Goal: Transaction & Acquisition: Purchase product/service

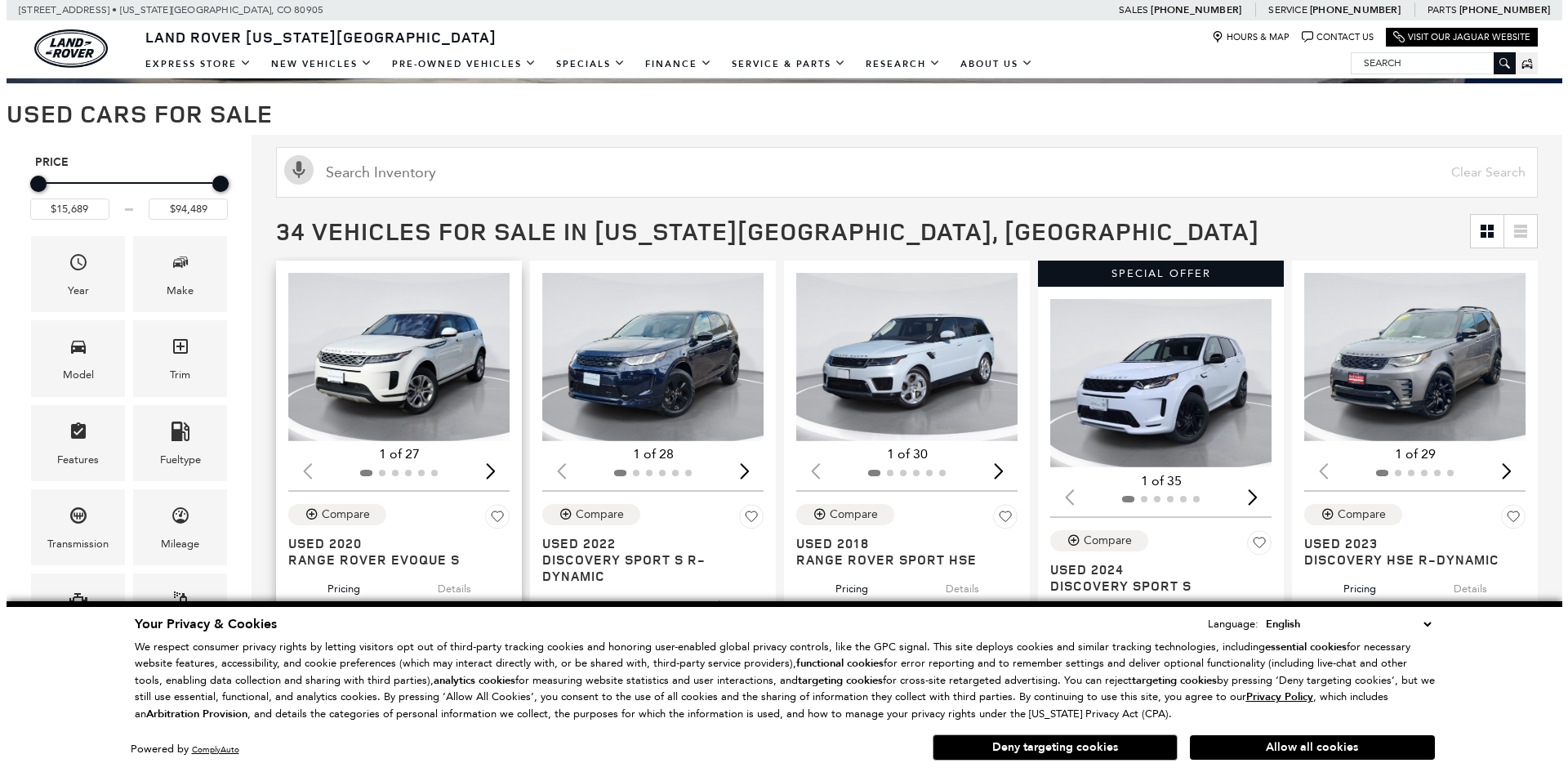
scroll to position [164, 0]
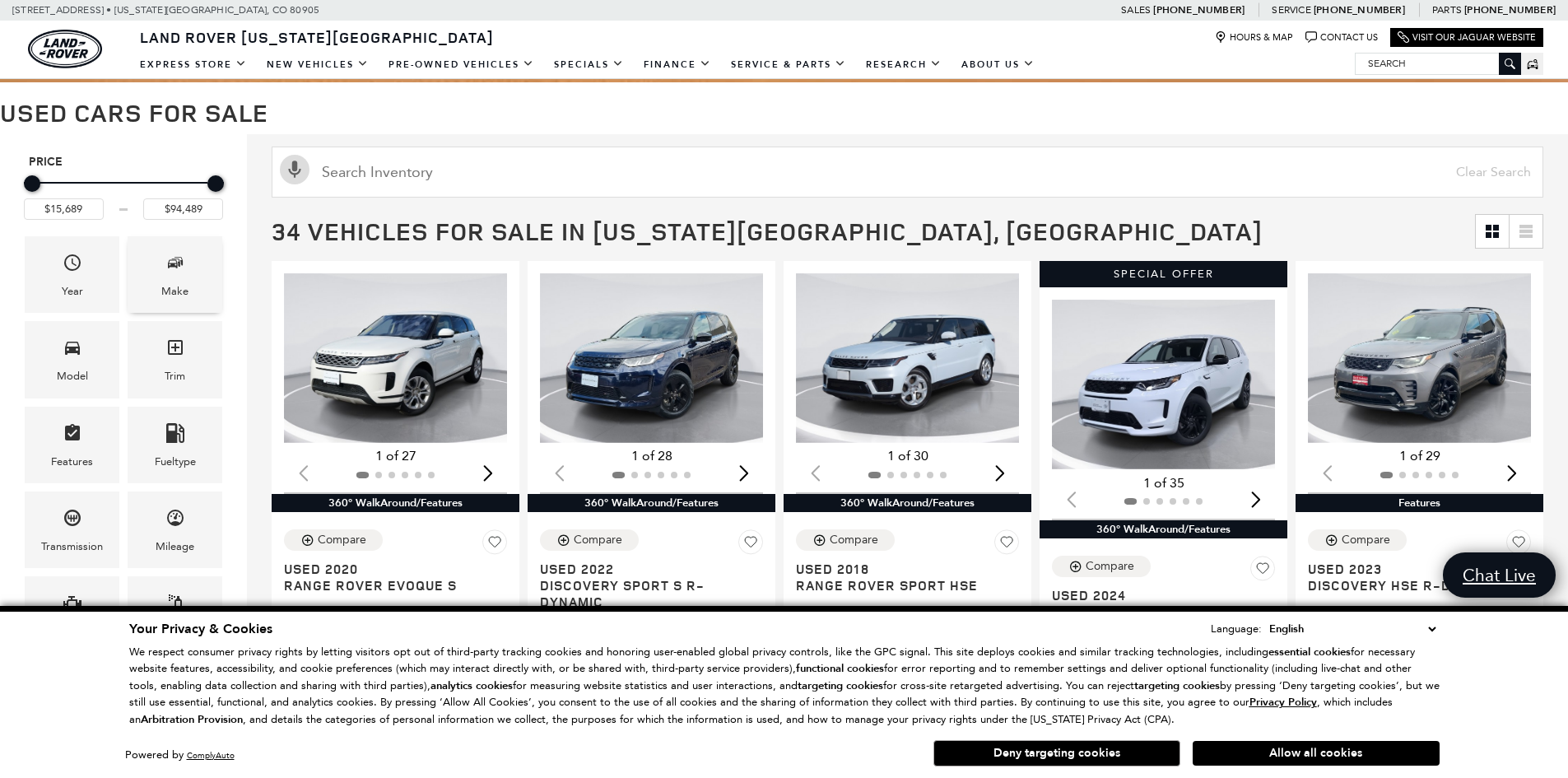
click at [175, 272] on icon "Make" at bounding box center [175, 262] width 20 height 20
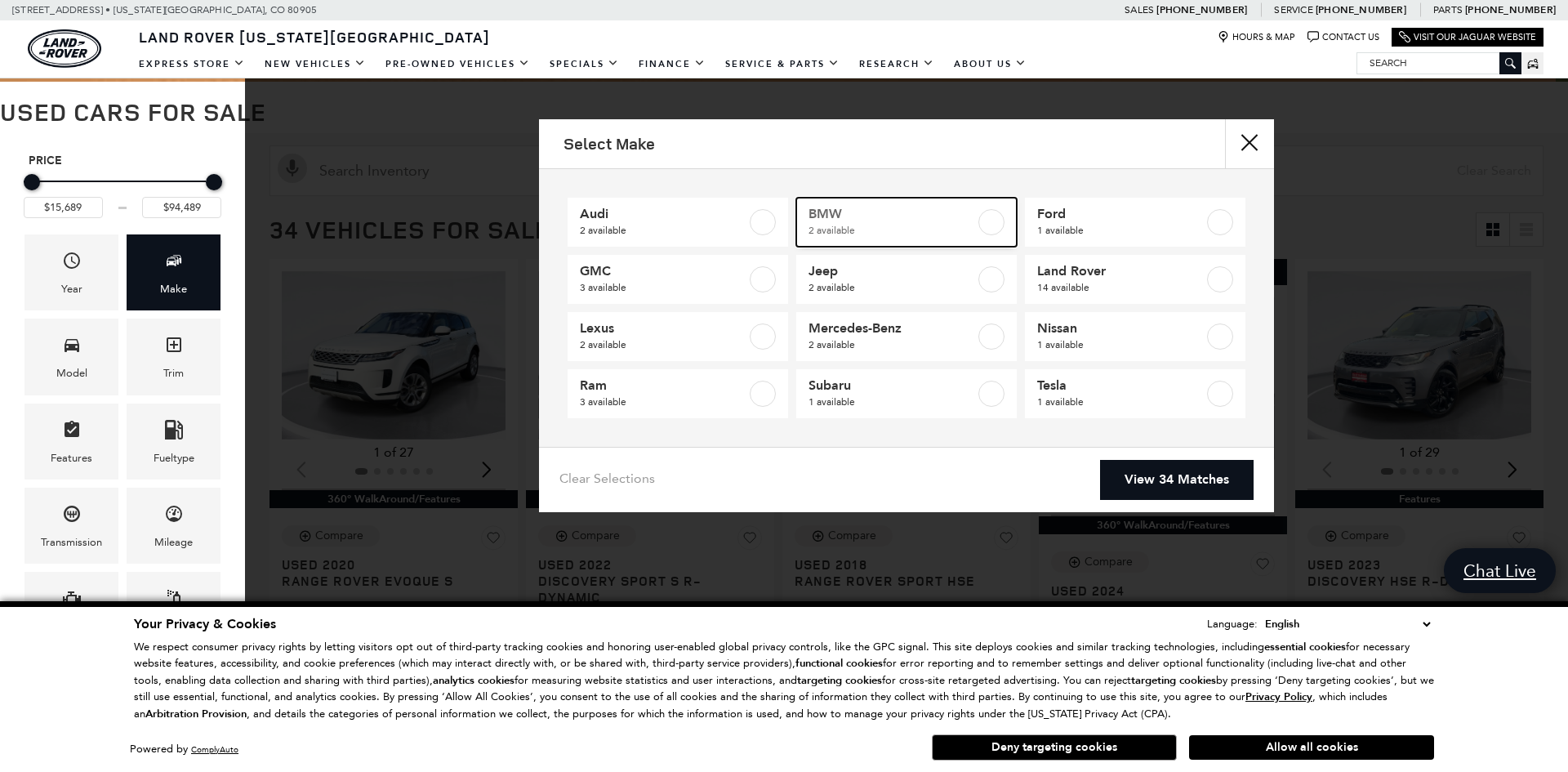
click at [821, 222] on span "2 available" at bounding box center [892, 230] width 166 height 16
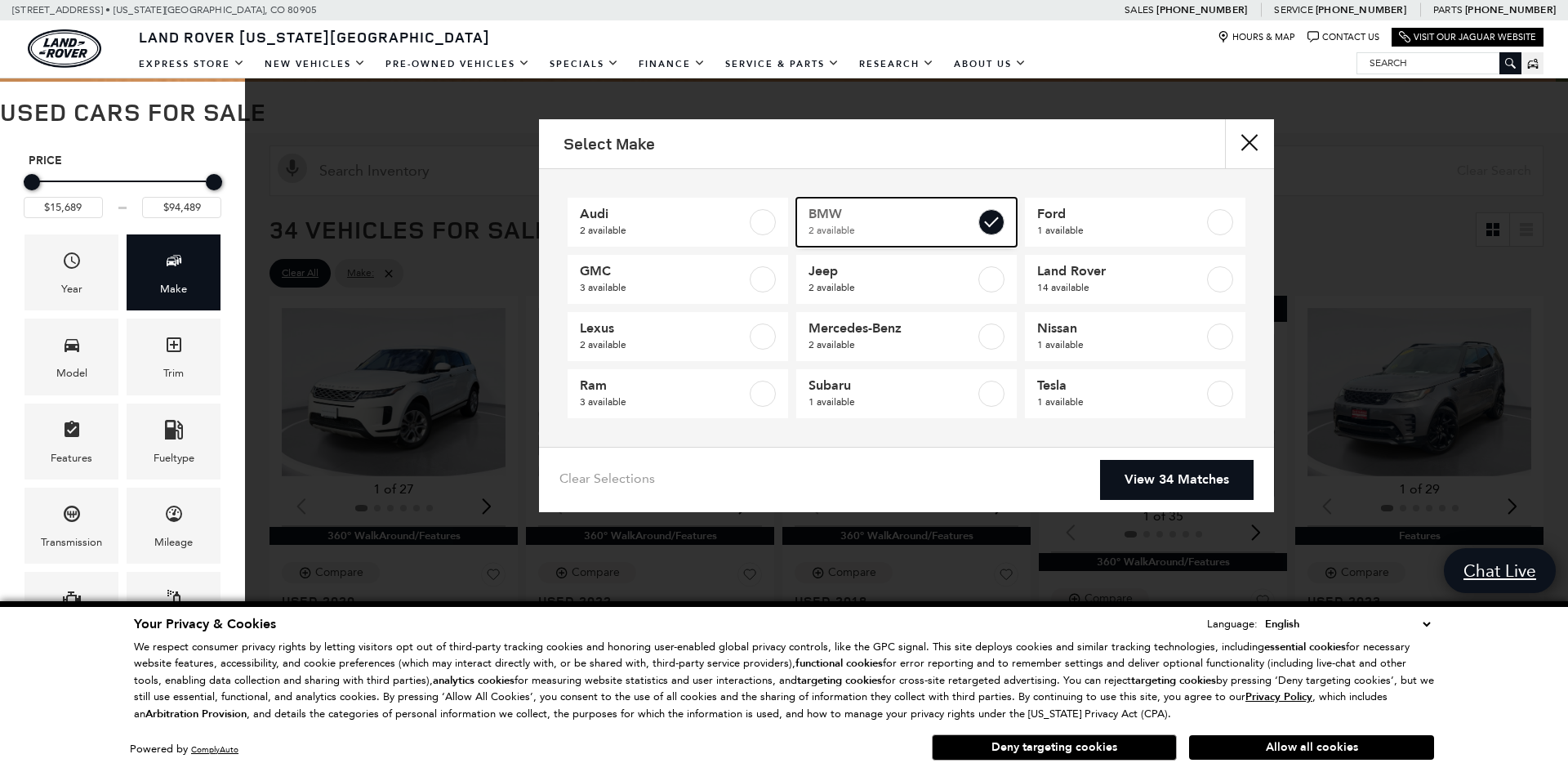
type input "$22,689"
type input "$45,489"
checkbox input "true"
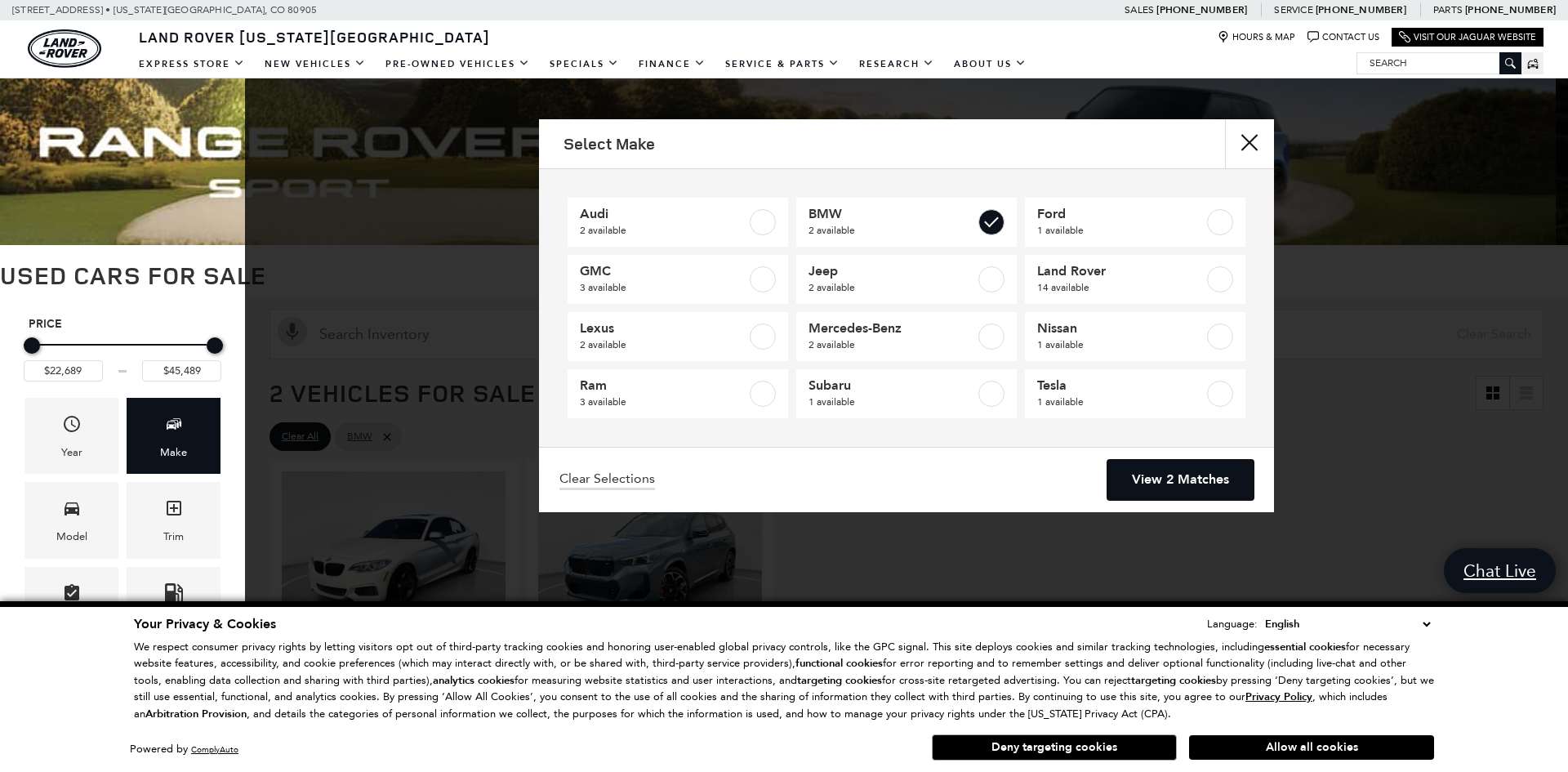
click at [1132, 478] on link "View 2 Matches" at bounding box center [1181, 479] width 146 height 40
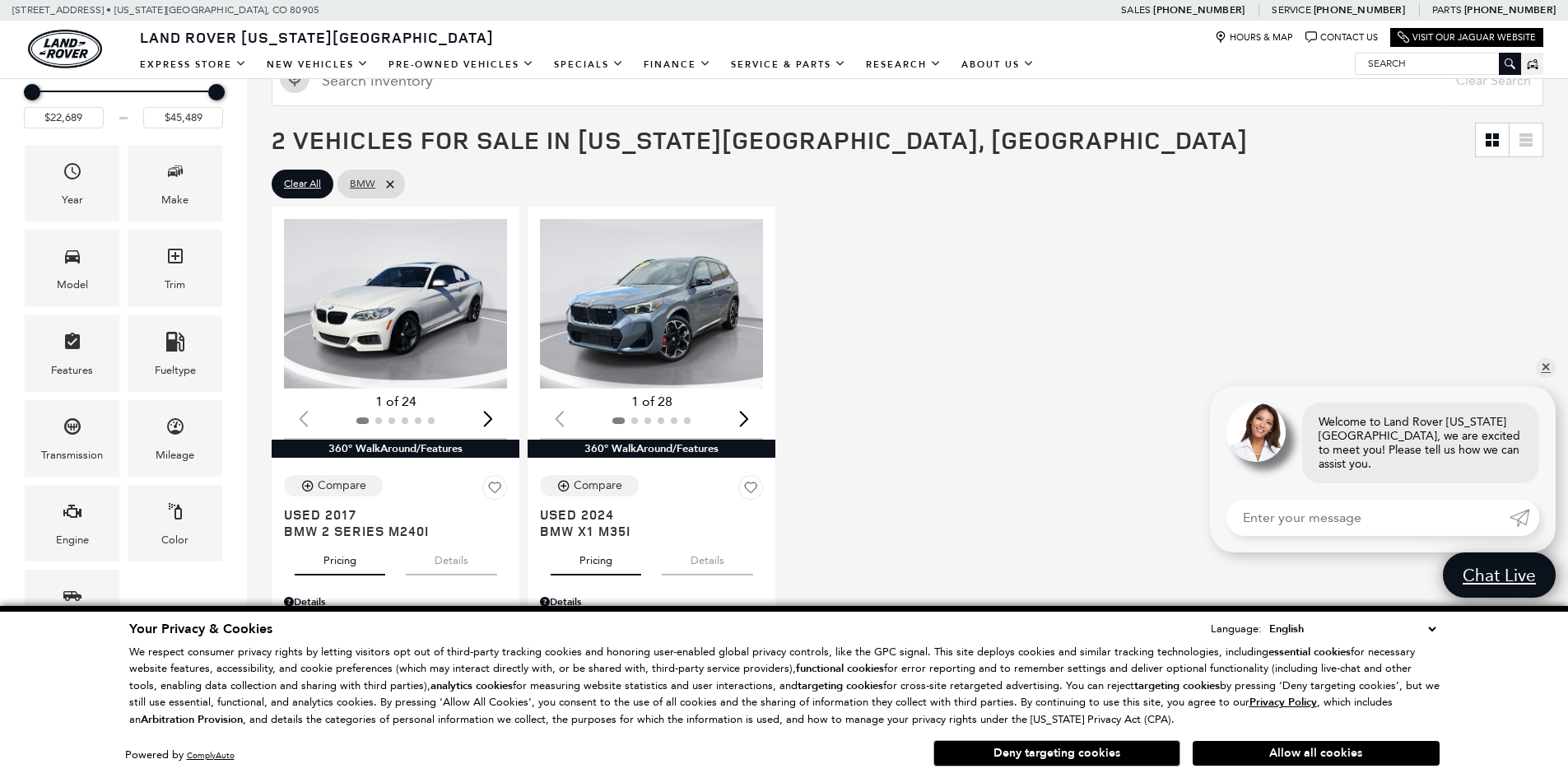
scroll to position [412, 0]
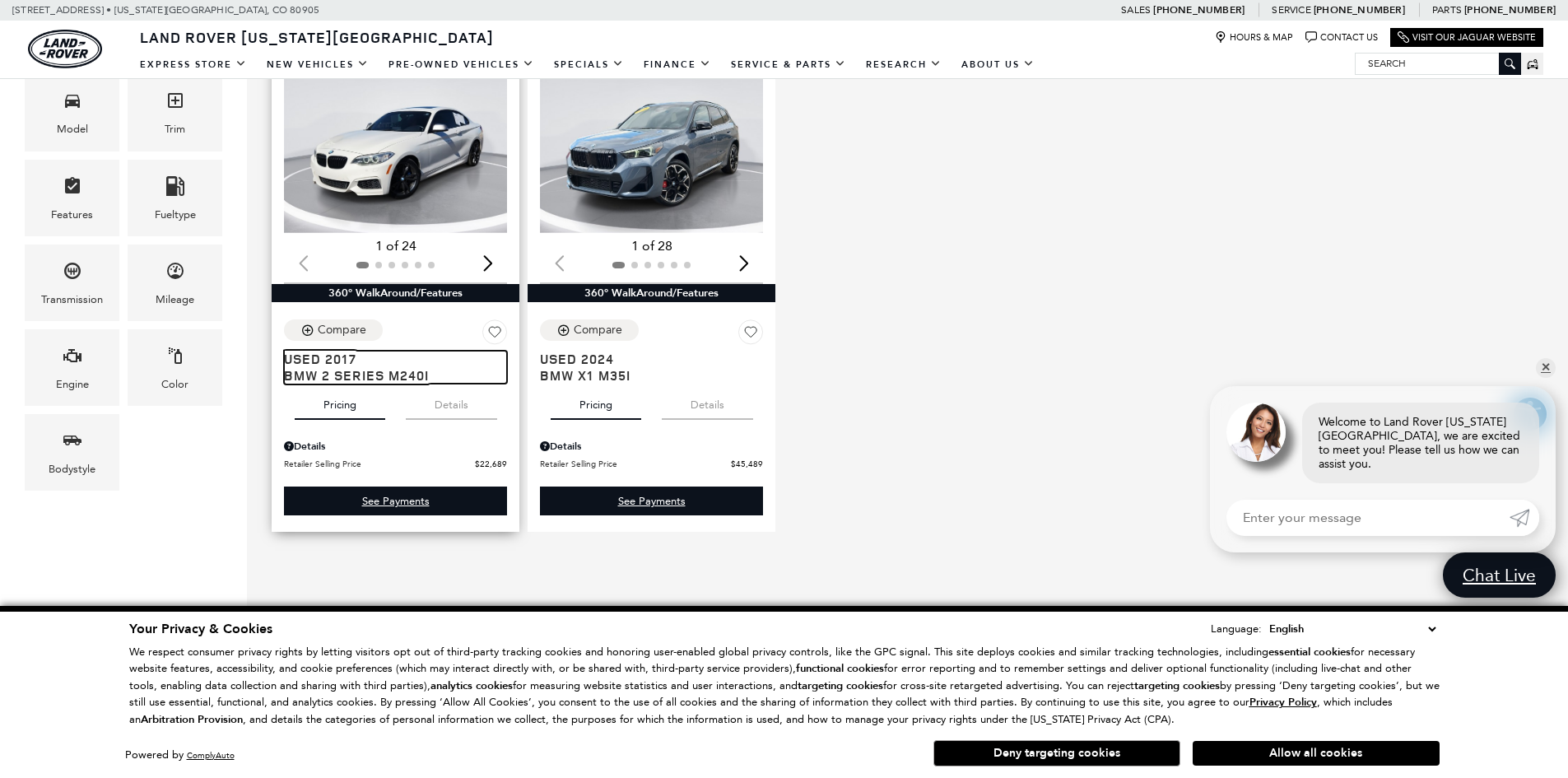
click at [353, 380] on span "BMW 2 Series M240i" at bounding box center [389, 375] width 211 height 16
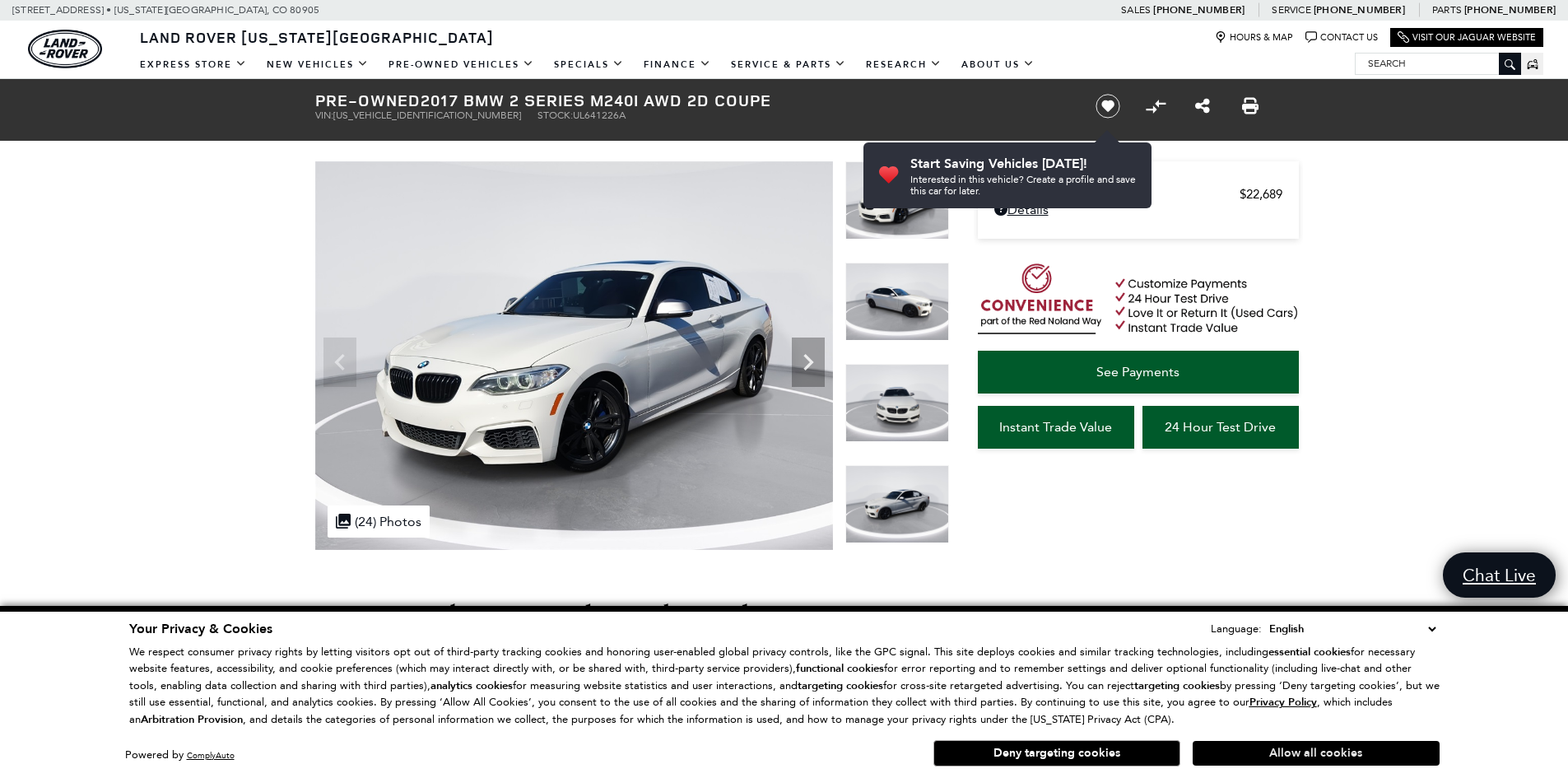
click at [1317, 754] on button "Allow all cookies" at bounding box center [1316, 753] width 247 height 24
